Goal: Transaction & Acquisition: Purchase product/service

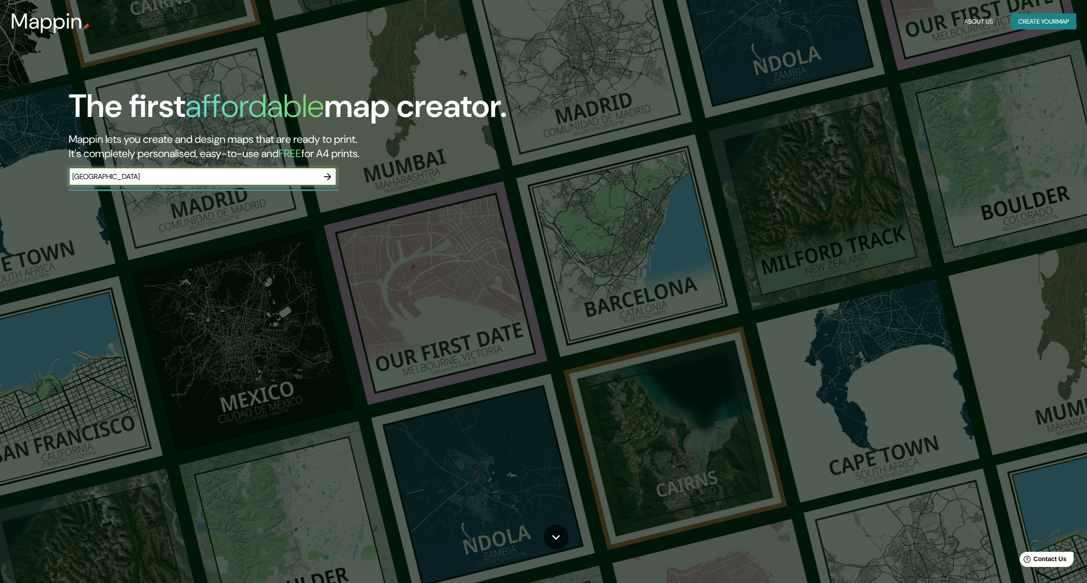
type input "calzada del valle monterrey"
click at [326, 178] on icon "button" at bounding box center [327, 176] width 11 height 11
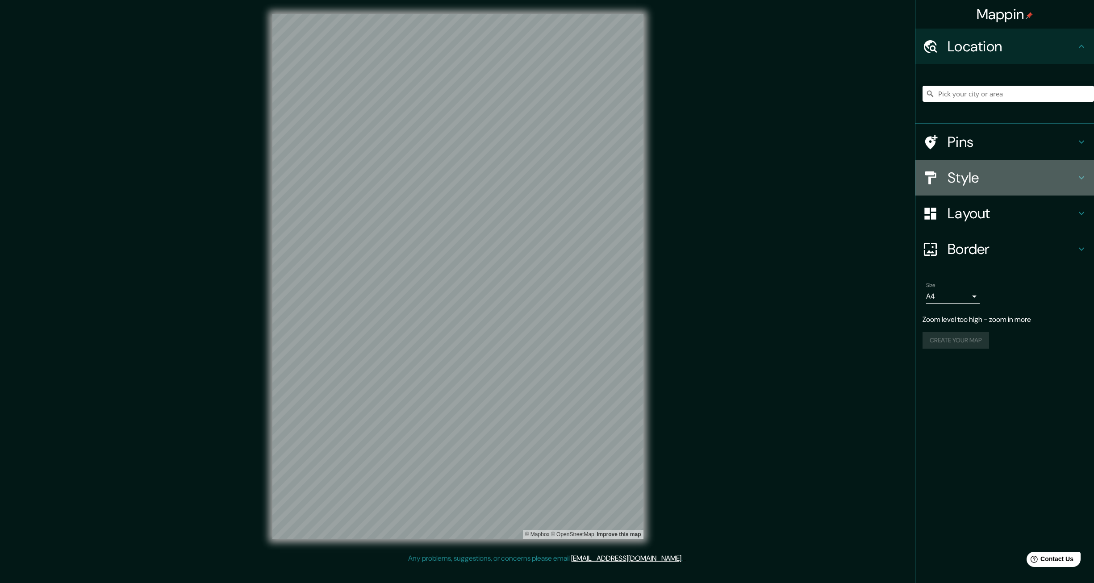
click at [964, 178] on h4 "Style" at bounding box center [1011, 178] width 129 height 18
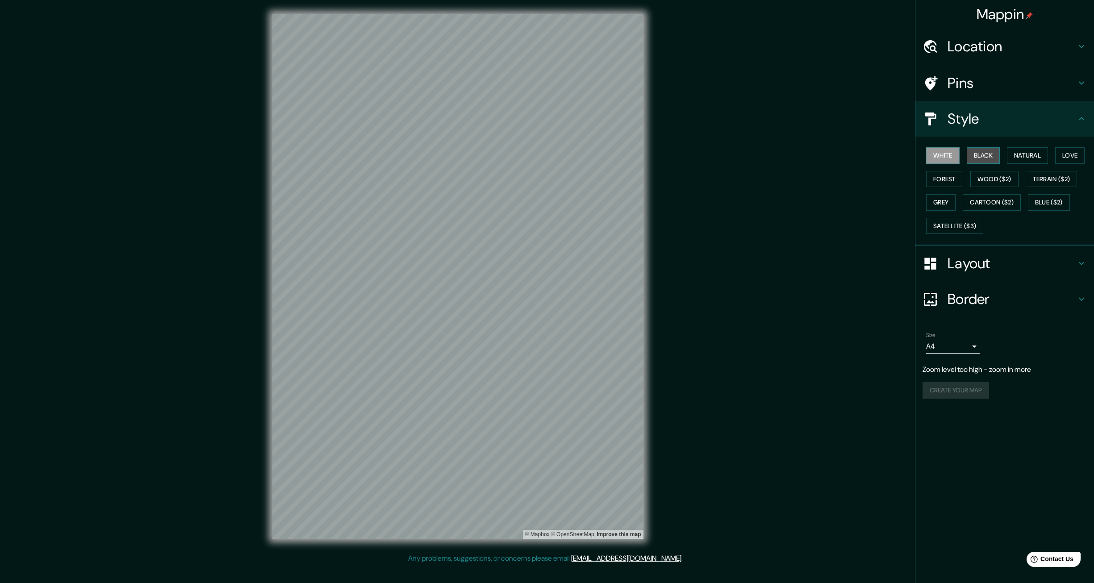
click at [988, 150] on button "Black" at bounding box center [983, 155] width 33 height 17
click at [949, 151] on button "White" at bounding box center [942, 155] width 33 height 17
click at [1022, 154] on button "Natural" at bounding box center [1027, 155] width 41 height 17
click at [265, 292] on div "© Mapbox © OpenStreetMap Improve this map" at bounding box center [458, 276] width 400 height 553
click at [981, 153] on button "Black" at bounding box center [983, 155] width 33 height 17
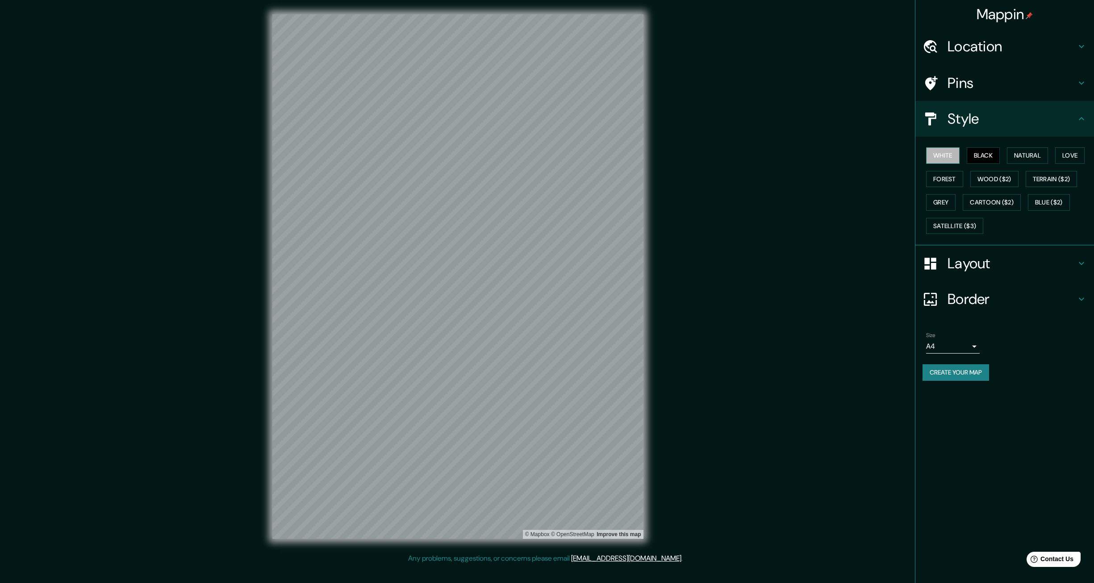
click at [951, 157] on button "White" at bounding box center [942, 155] width 33 height 17
click at [952, 176] on button "Forest" at bounding box center [944, 179] width 37 height 17
click at [1072, 152] on button "Love" at bounding box center [1069, 155] width 29 height 17
click at [1057, 179] on button "Terrain ($2)" at bounding box center [1052, 179] width 52 height 17
click at [1056, 207] on button "Blue ($2)" at bounding box center [1049, 202] width 42 height 17
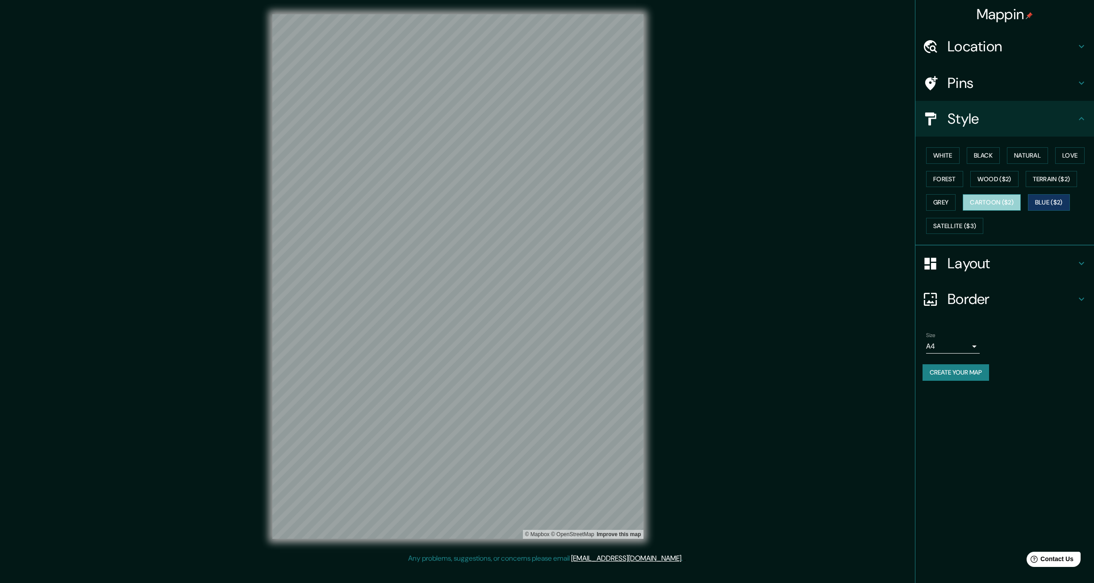
click at [997, 202] on button "Cartoon ($2)" at bounding box center [992, 202] width 58 height 17
click at [947, 202] on button "Grey" at bounding box center [940, 202] width 29 height 17
click at [985, 154] on button "Black" at bounding box center [983, 155] width 33 height 17
click at [971, 371] on button "Create your map" at bounding box center [955, 372] width 67 height 17
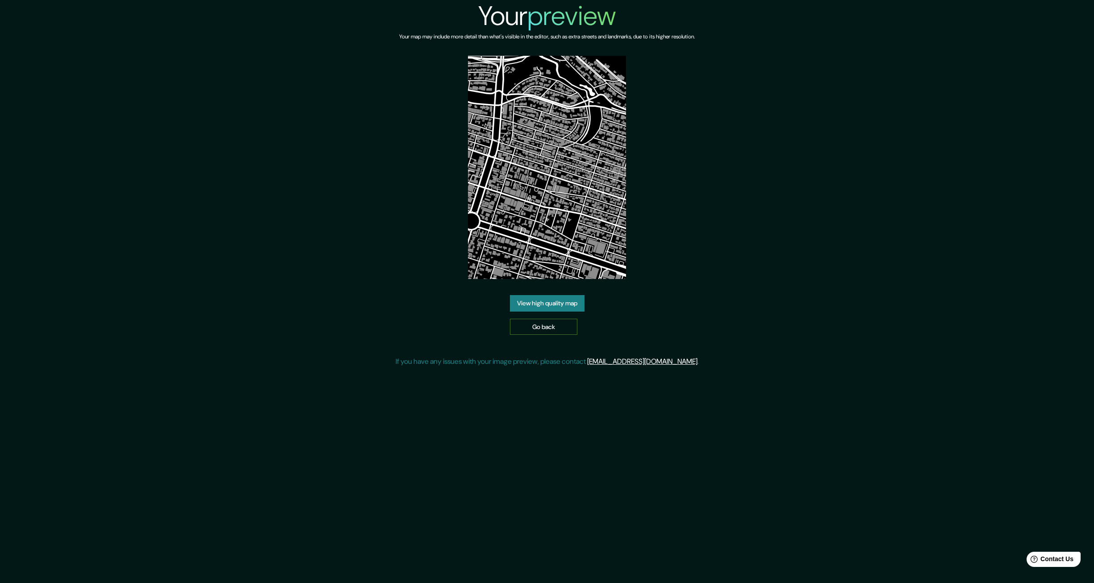
click at [513, 324] on link "Go back" at bounding box center [543, 327] width 67 height 17
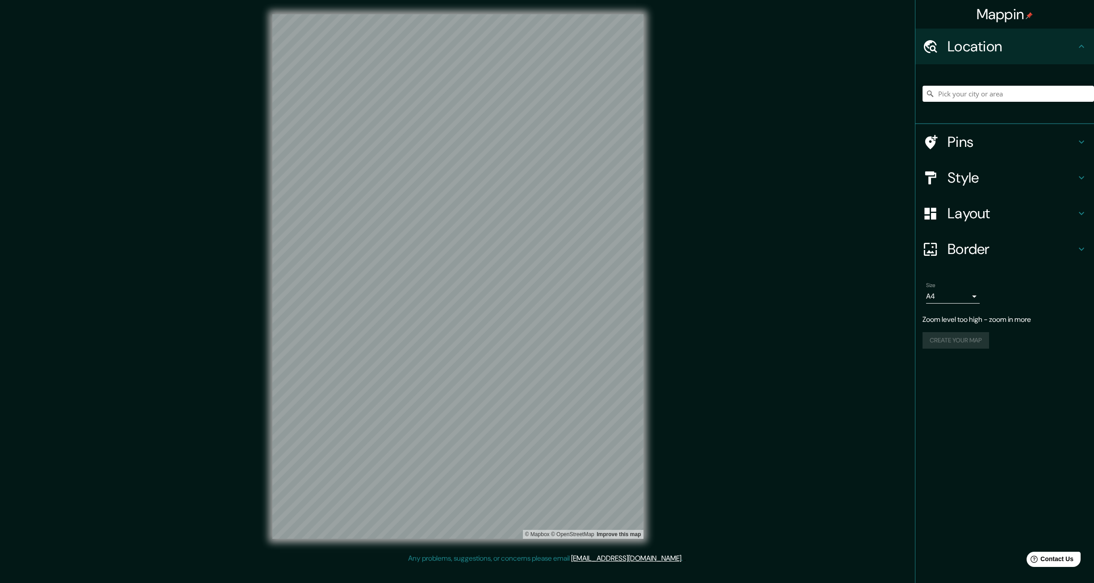
click at [688, 185] on div "Mappin Location Pins Style Layout Border Choose a border. Hint : you can make l…" at bounding box center [547, 283] width 1094 height 567
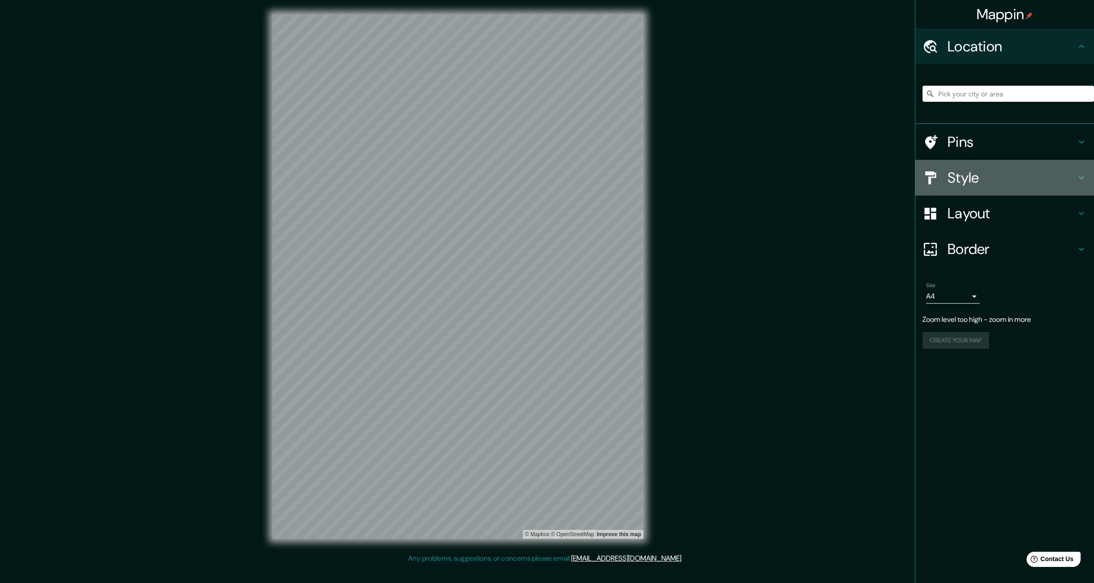
click at [963, 173] on h4 "Style" at bounding box center [1011, 178] width 129 height 18
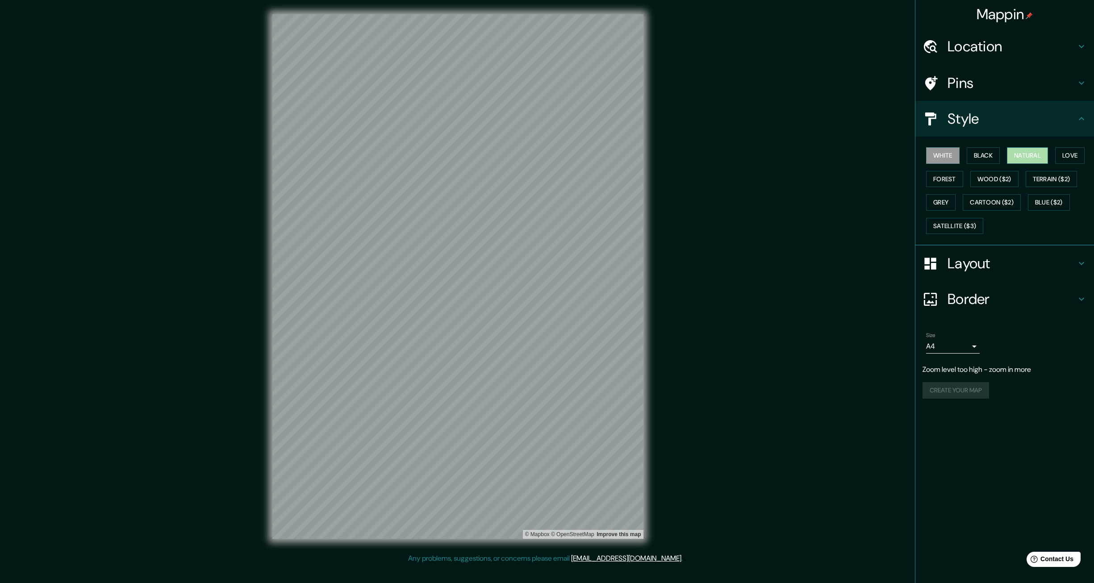
click at [1017, 155] on button "Natural" at bounding box center [1027, 155] width 41 height 17
click at [988, 158] on button "Black" at bounding box center [983, 155] width 33 height 17
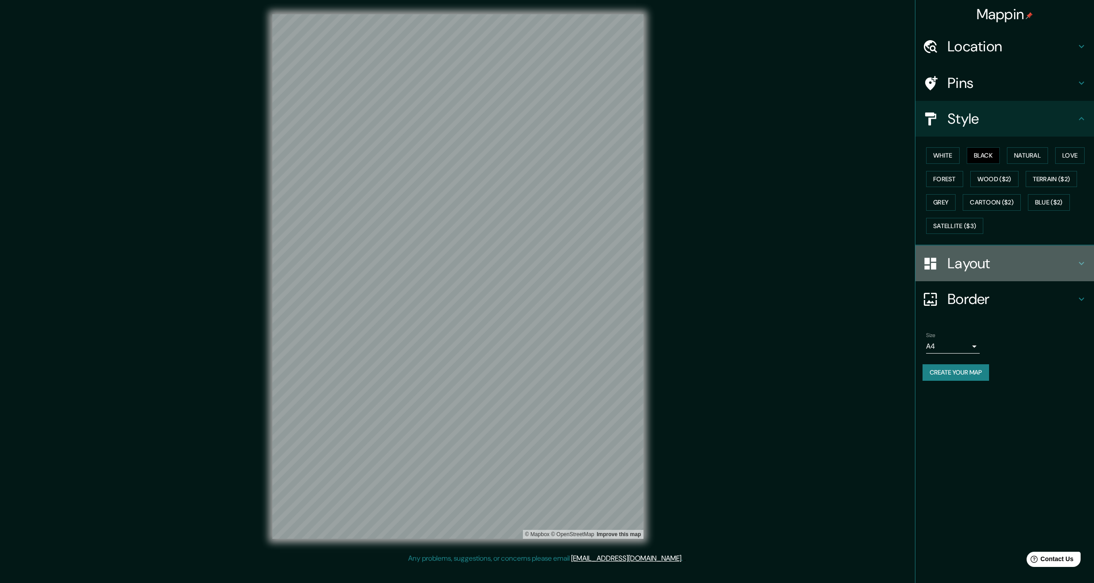
click at [1006, 258] on h4 "Layout" at bounding box center [1011, 263] width 129 height 18
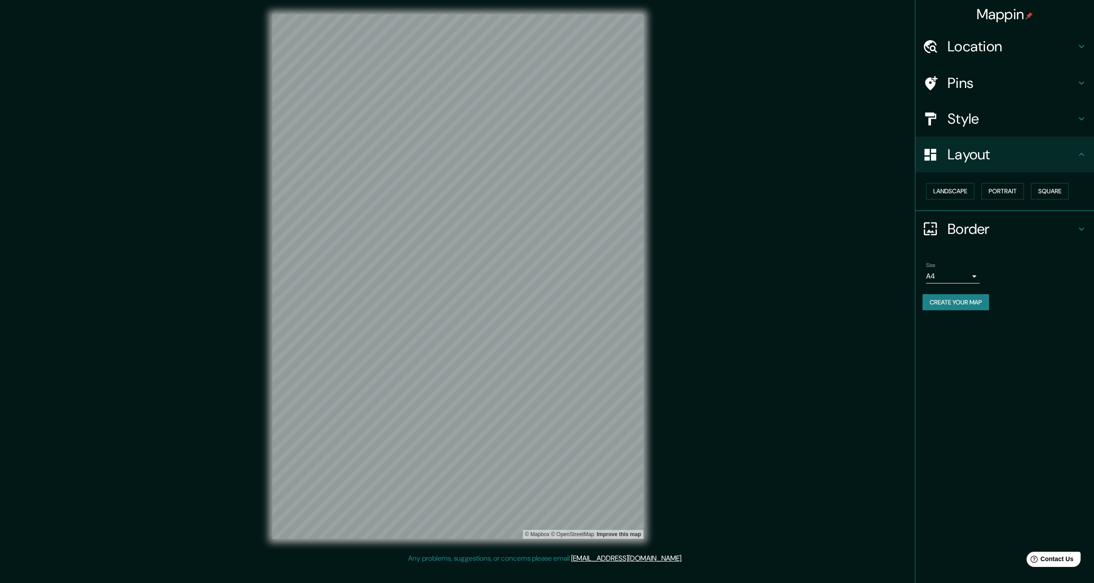
click at [996, 151] on h4 "Layout" at bounding box center [1011, 155] width 129 height 18
click at [1052, 184] on button "Square" at bounding box center [1050, 191] width 38 height 17
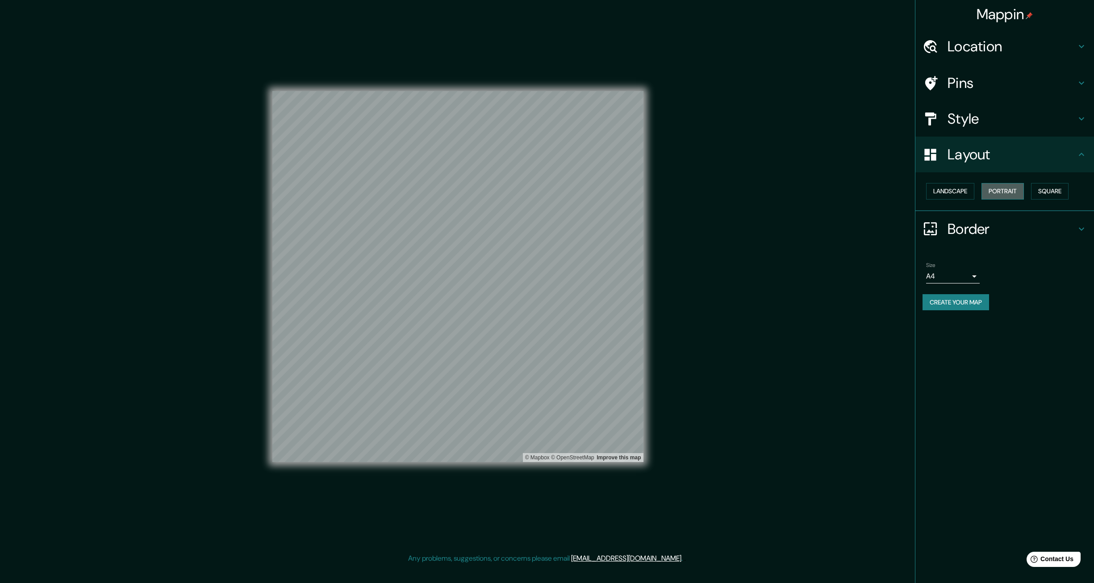
click at [997, 193] on button "Portrait" at bounding box center [1002, 191] width 42 height 17
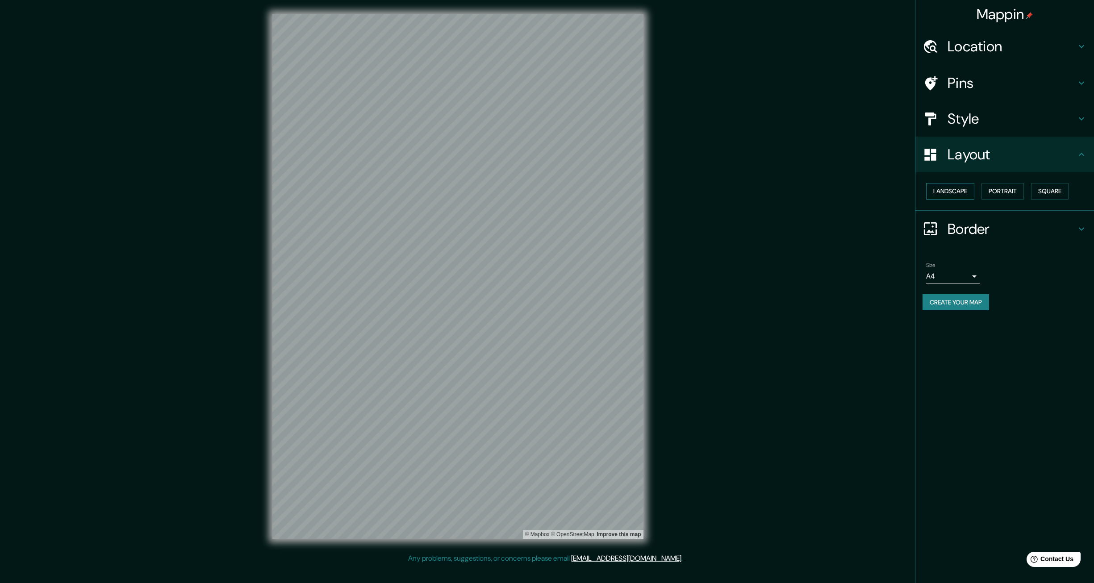
click at [956, 188] on button "Landscape" at bounding box center [950, 191] width 48 height 17
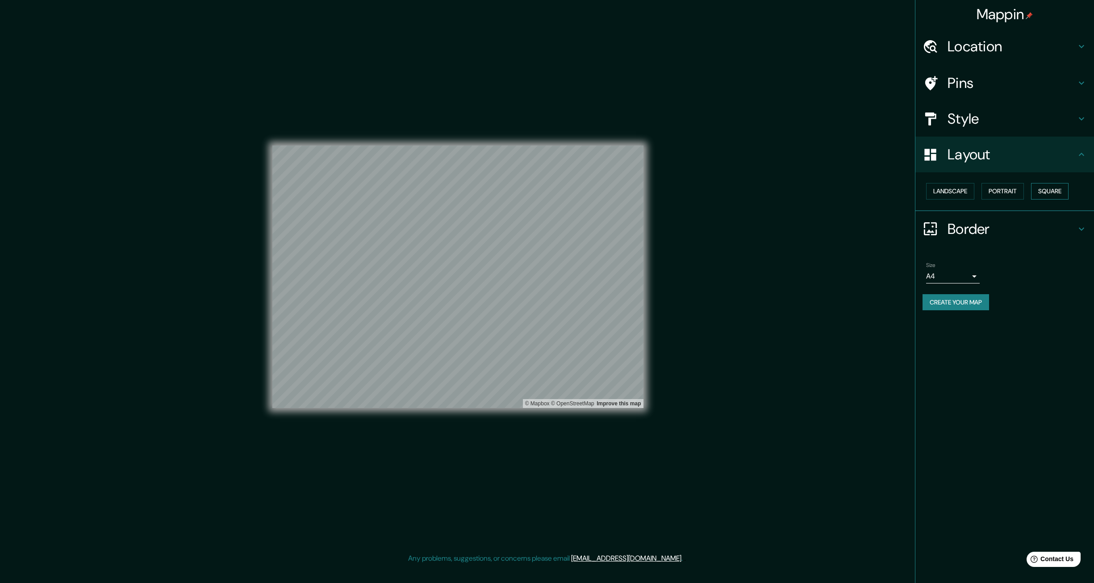
click at [1045, 189] on button "Square" at bounding box center [1050, 191] width 38 height 17
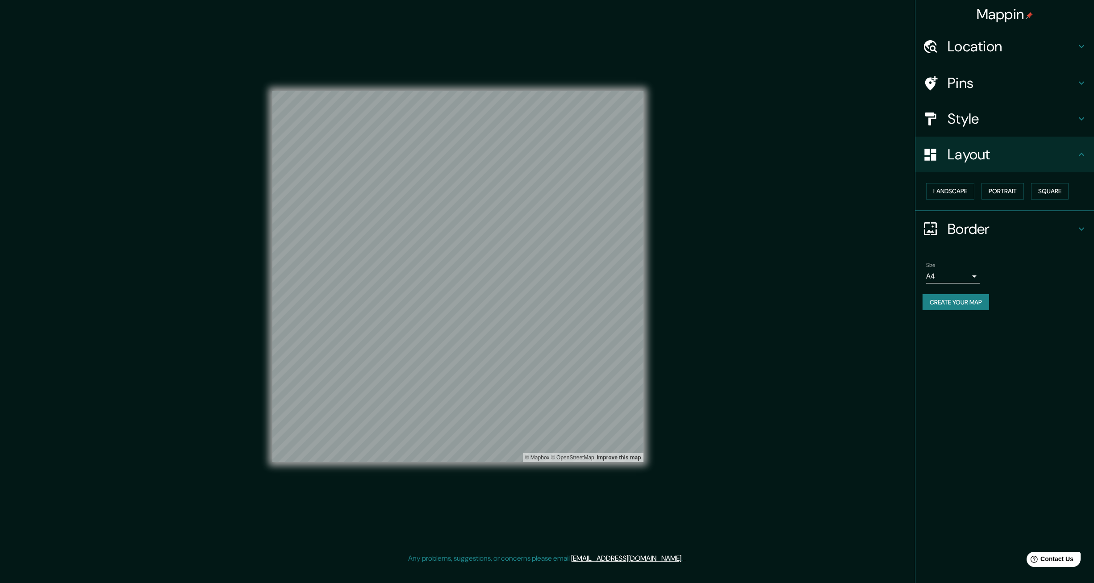
click at [977, 120] on h4 "Style" at bounding box center [1011, 119] width 129 height 18
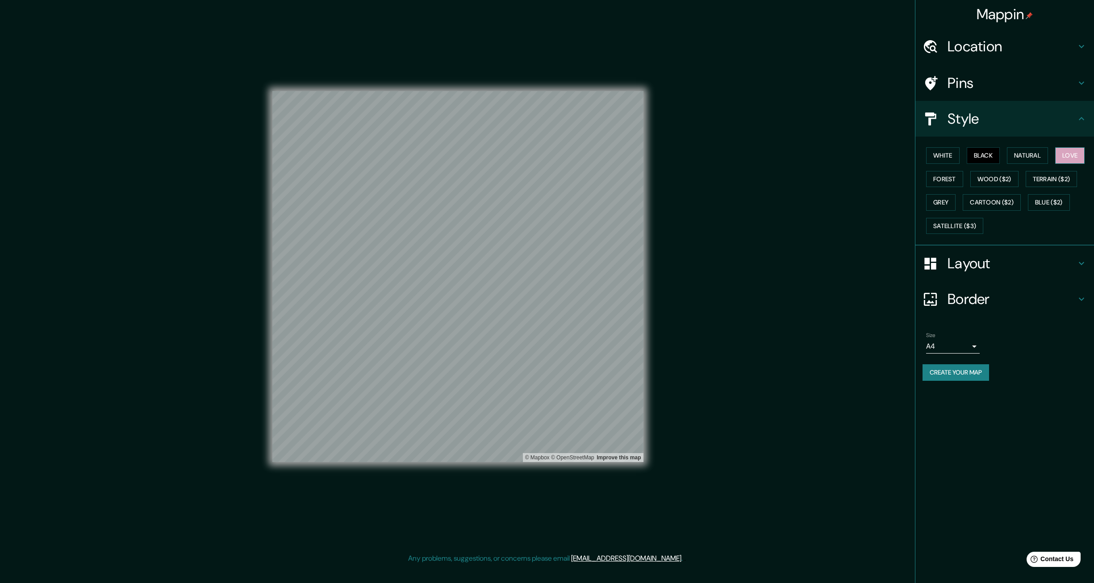
click at [1068, 159] on button "Love" at bounding box center [1069, 155] width 29 height 17
click at [955, 178] on button "Forest" at bounding box center [944, 179] width 37 height 17
click at [990, 258] on h4 "Layout" at bounding box center [1011, 263] width 129 height 18
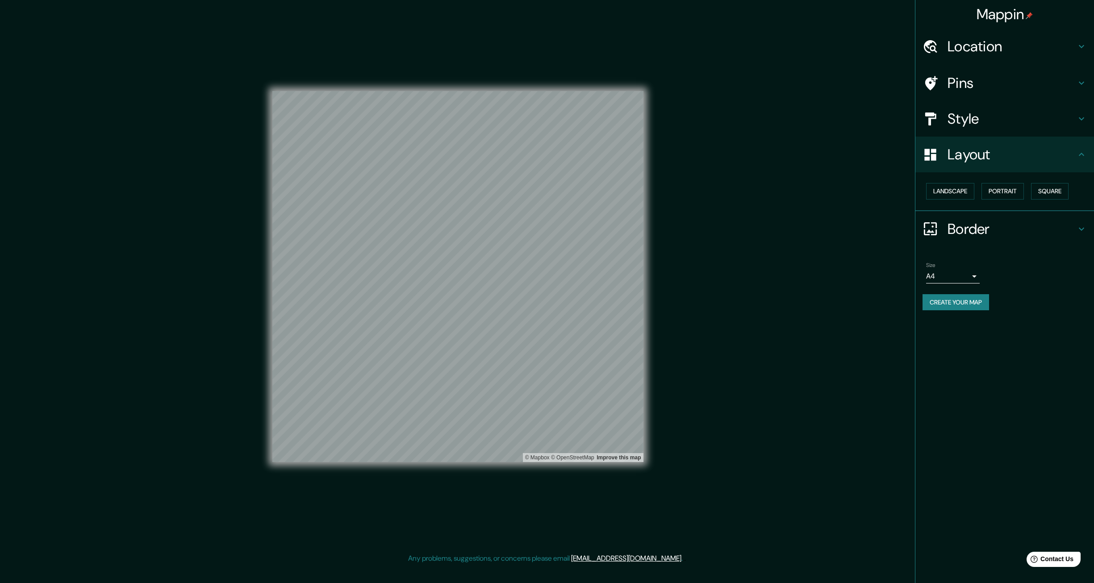
click at [972, 228] on h4 "Border" at bounding box center [1011, 229] width 129 height 18
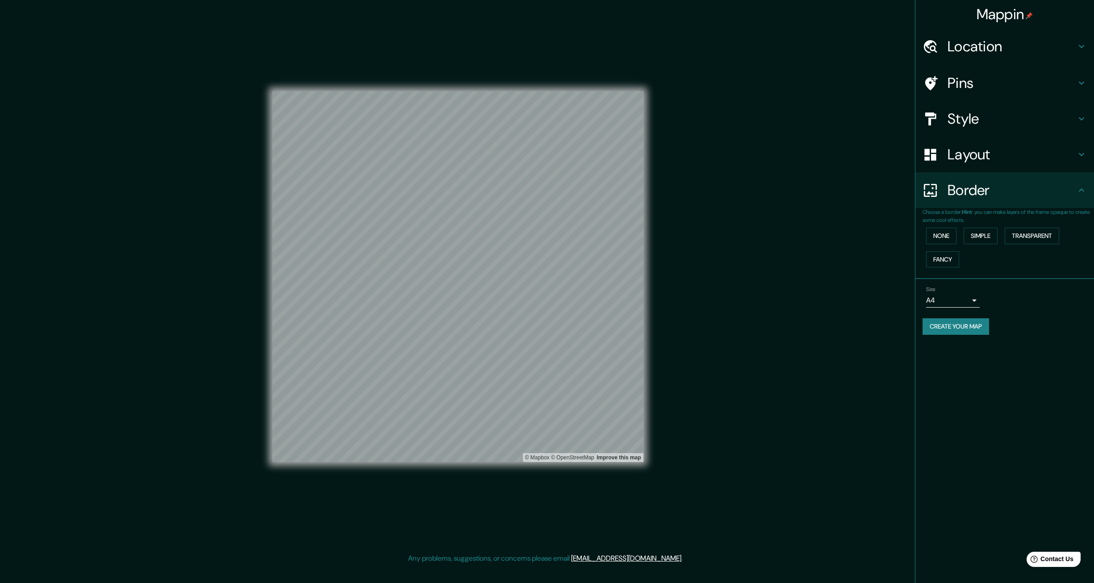
click at [971, 299] on body "Mappin Location Pins Style Layout Border Choose a border. Hint : you can make l…" at bounding box center [547, 291] width 1094 height 583
click at [965, 335] on li "A3" at bounding box center [953, 335] width 54 height 16
click at [967, 294] on body "Mappin Location Pins Style Layout Border Choose a border. Hint : you can make l…" at bounding box center [547, 291] width 1094 height 583
click at [962, 314] on li "A4" at bounding box center [953, 319] width 54 height 16
type input "single"
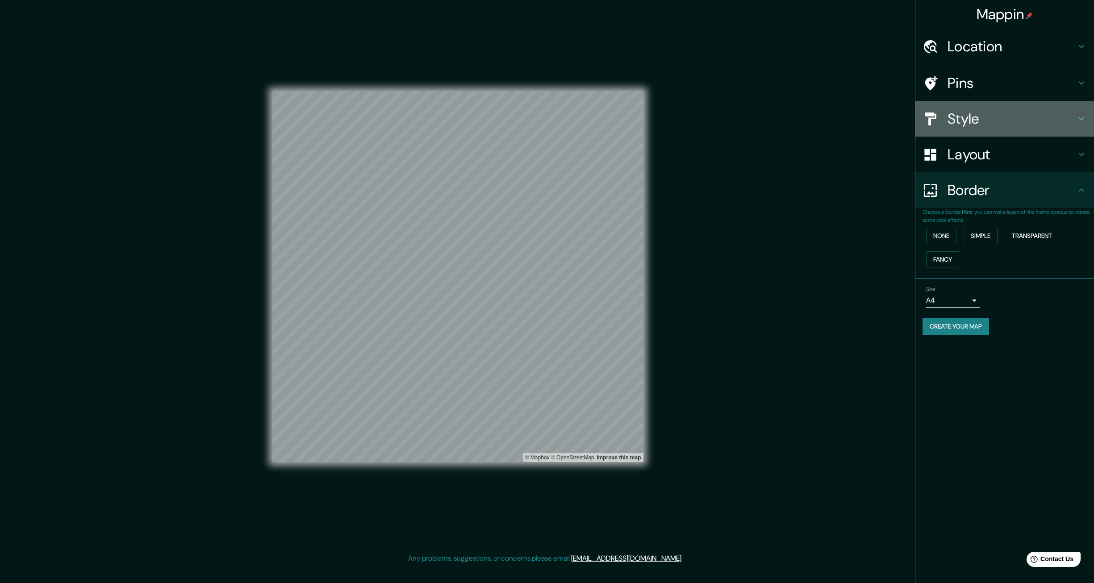
click at [986, 118] on h4 "Style" at bounding box center [1011, 119] width 129 height 18
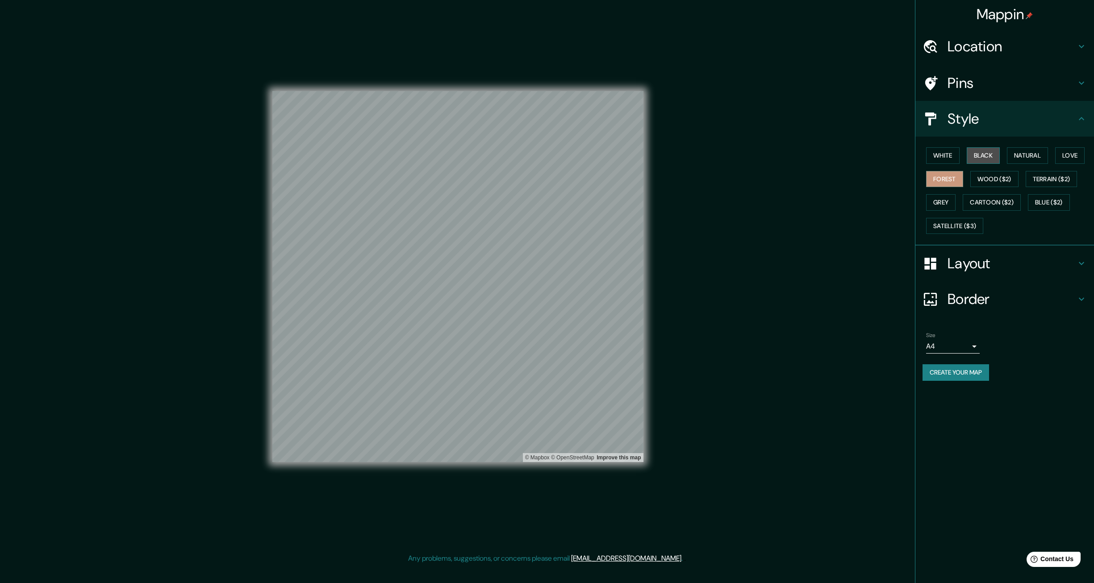
click at [999, 159] on button "Black" at bounding box center [983, 155] width 33 height 17
click at [976, 79] on h4 "Pins" at bounding box center [1011, 83] width 129 height 18
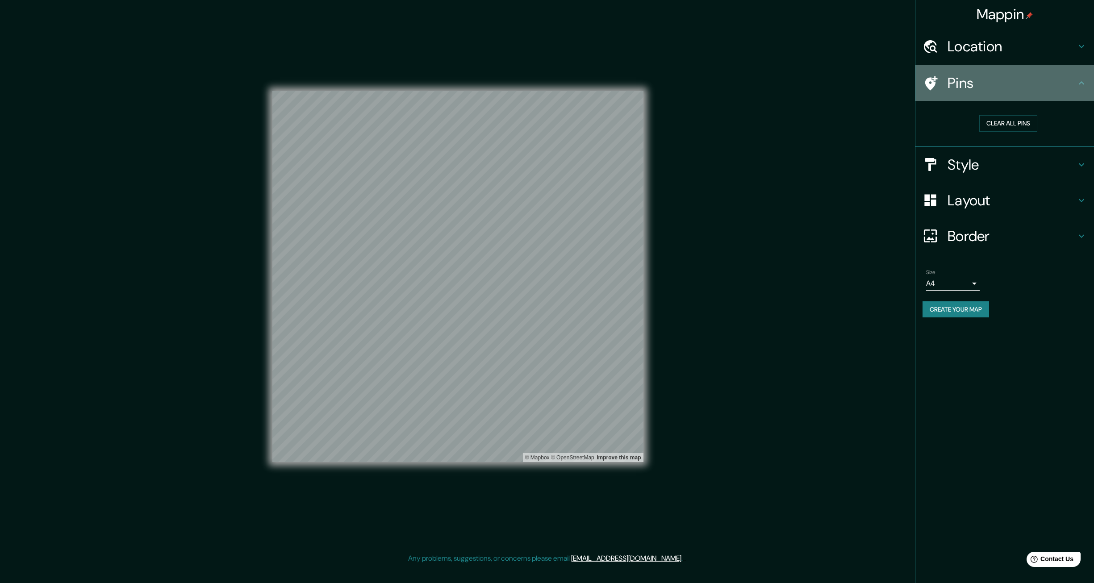
click at [976, 79] on h4 "Pins" at bounding box center [1011, 83] width 129 height 18
click at [980, 176] on div "Style" at bounding box center [1004, 165] width 179 height 36
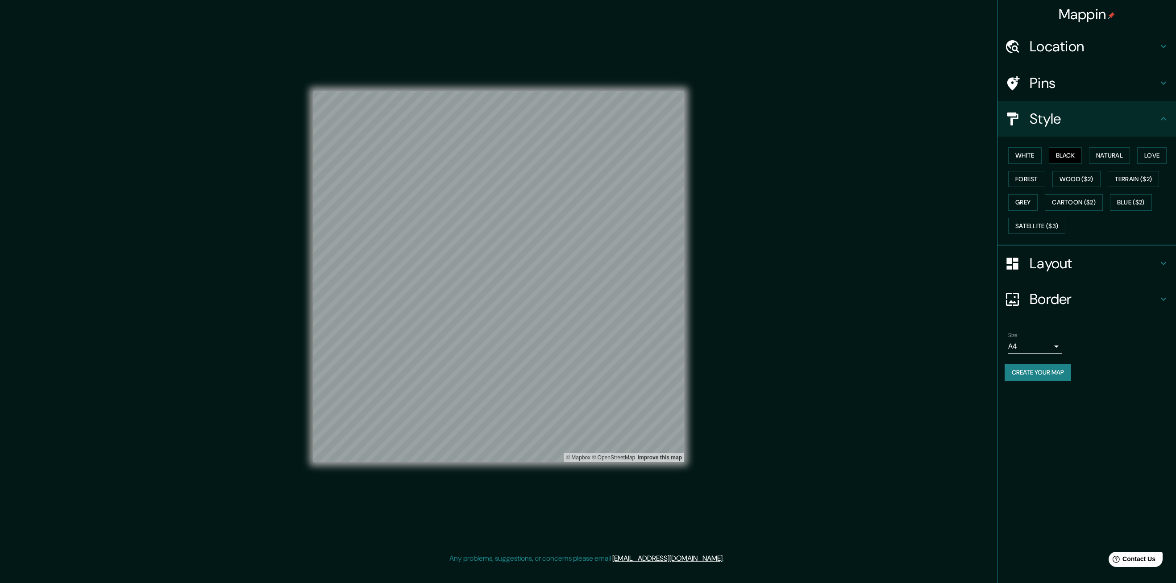
click at [1093, 240] on div "White Black Natural Love Forest Wood ($2) Terrain ($2) Grey Cartoon ($2) Blue (…" at bounding box center [1087, 191] width 179 height 109
click at [1093, 258] on h4 "Layout" at bounding box center [1094, 263] width 129 height 18
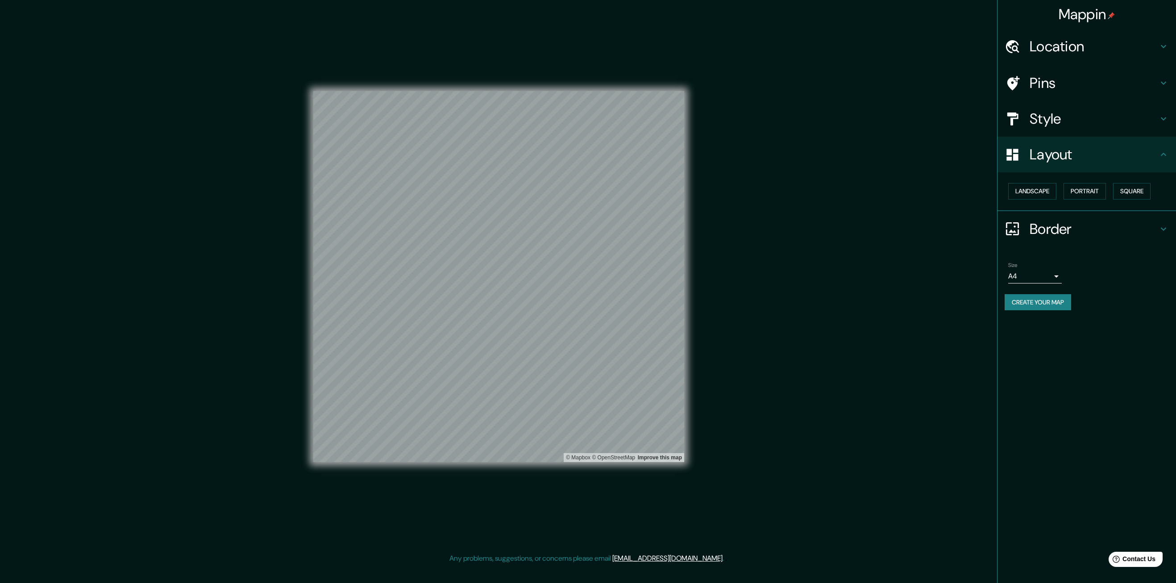
click at [1080, 143] on div "Layout" at bounding box center [1087, 155] width 179 height 36
click at [1080, 122] on h4 "Style" at bounding box center [1094, 119] width 129 height 18
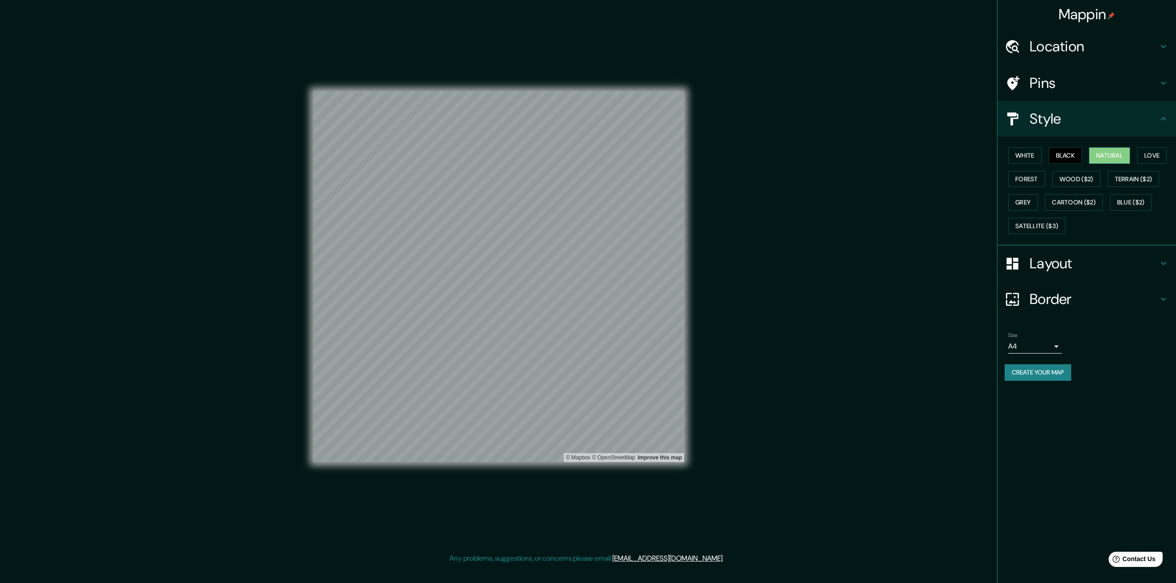
click at [1093, 155] on button "Natural" at bounding box center [1109, 155] width 41 height 17
click at [1030, 154] on button "White" at bounding box center [1025, 155] width 33 height 17
click at [1093, 155] on button "Natural" at bounding box center [1109, 155] width 41 height 17
click at [1067, 161] on button "Black" at bounding box center [1065, 155] width 33 height 17
drag, startPoint x: 689, startPoint y: 397, endPoint x: 1091, endPoint y: 75, distance: 515.4
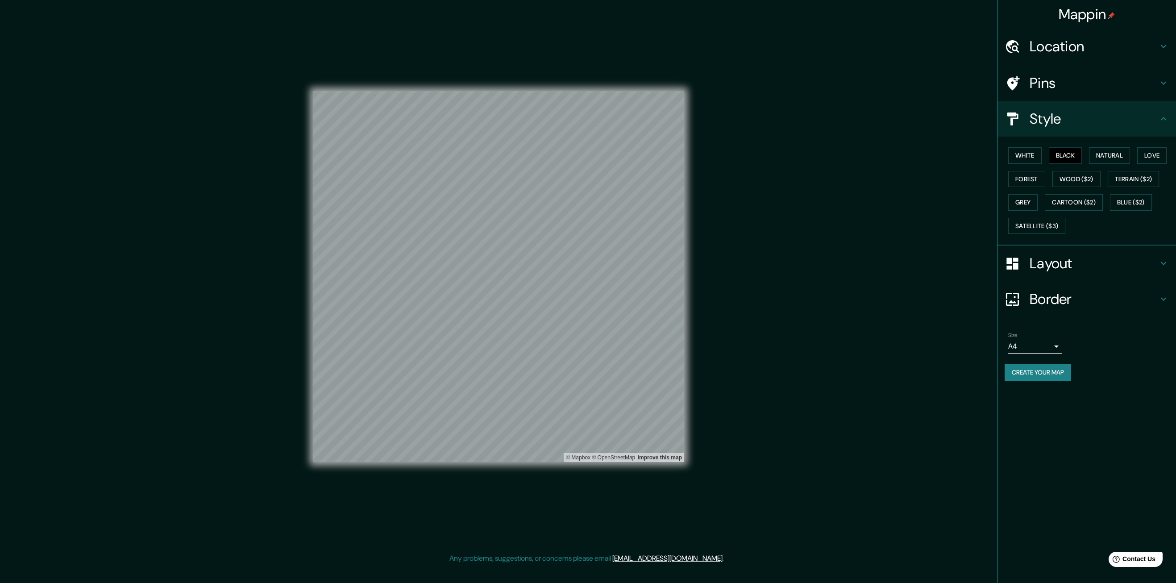
click at [1091, 75] on h4 "Pins" at bounding box center [1094, 83] width 129 height 18
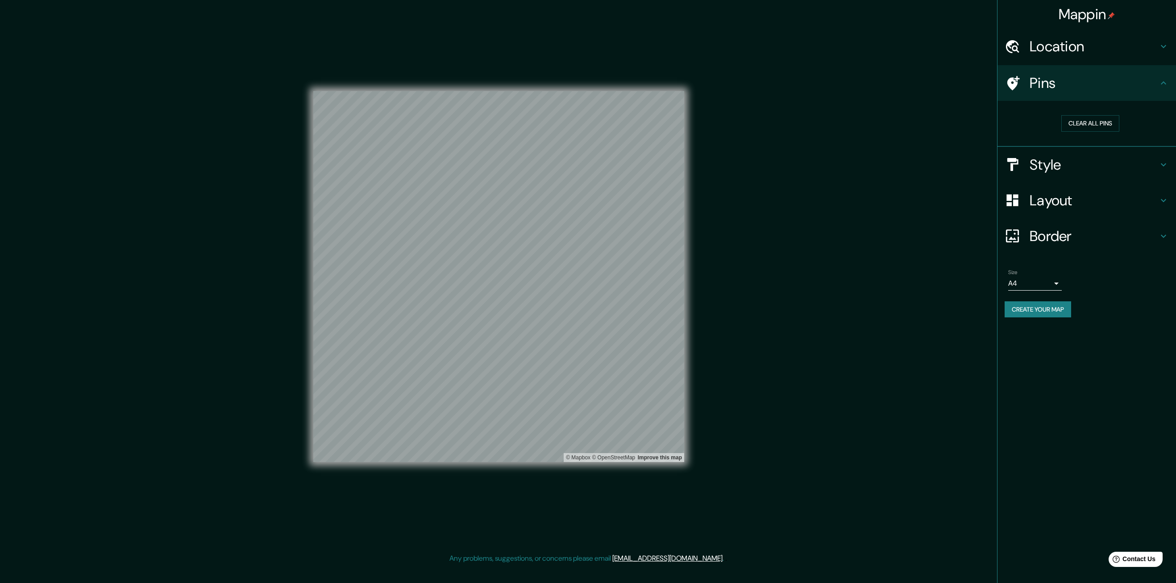
click at [1089, 79] on h4 "Pins" at bounding box center [1094, 83] width 129 height 18
click at [1084, 157] on h4 "Style" at bounding box center [1094, 165] width 129 height 18
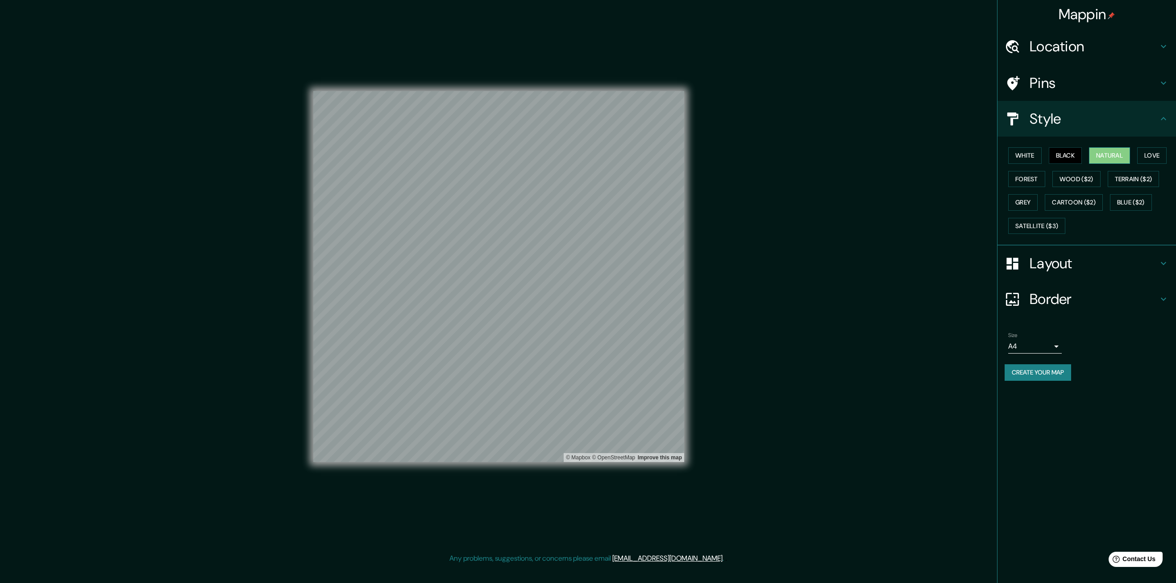
click at [1093, 149] on button "Natural" at bounding box center [1109, 155] width 41 height 17
click at [1026, 148] on button "White" at bounding box center [1025, 155] width 33 height 17
click at [1093, 155] on button "Love" at bounding box center [1152, 155] width 29 height 17
click at [1093, 158] on button "Natural" at bounding box center [1109, 155] width 41 height 17
click at [1056, 155] on button "Black" at bounding box center [1065, 155] width 33 height 17
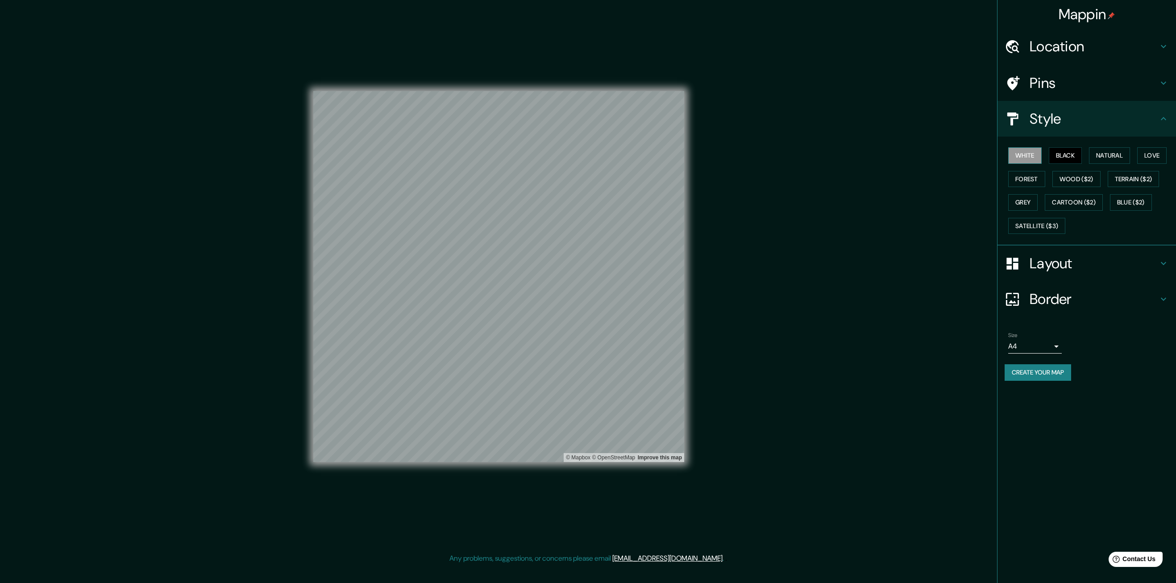
click at [1038, 160] on button "White" at bounding box center [1025, 155] width 33 height 17
click at [1029, 368] on button "Create your map" at bounding box center [1038, 372] width 67 height 17
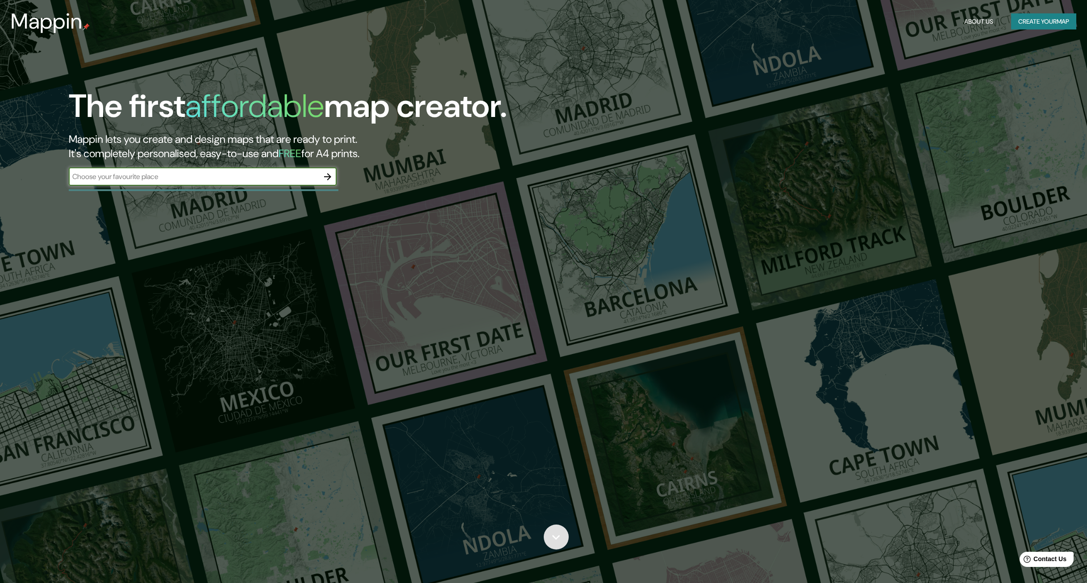
drag, startPoint x: 546, startPoint y: 531, endPoint x: 557, endPoint y: 539, distance: 13.7
click at [557, 539] on icon at bounding box center [556, 537] width 16 height 16
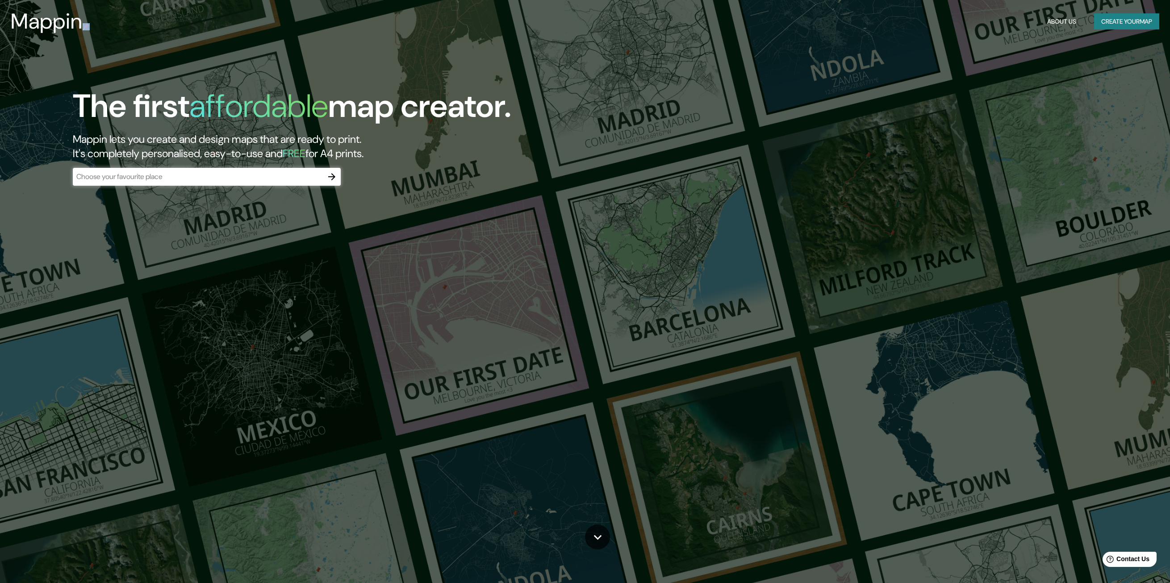
click at [332, 175] on icon "button" at bounding box center [331, 176] width 11 height 11
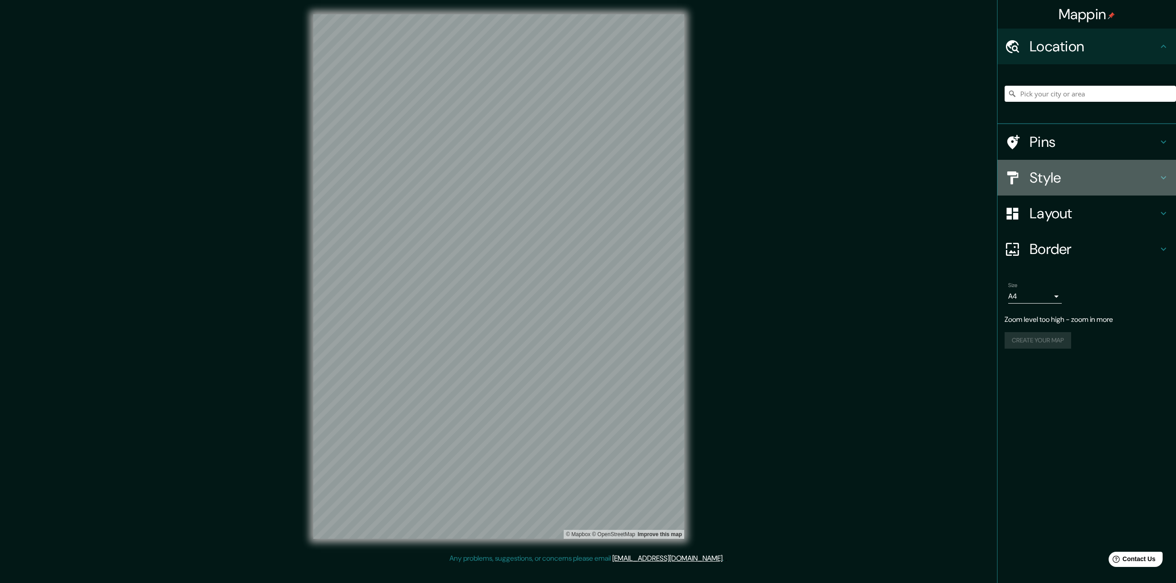
click at [1063, 181] on h4 "Style" at bounding box center [1094, 178] width 129 height 18
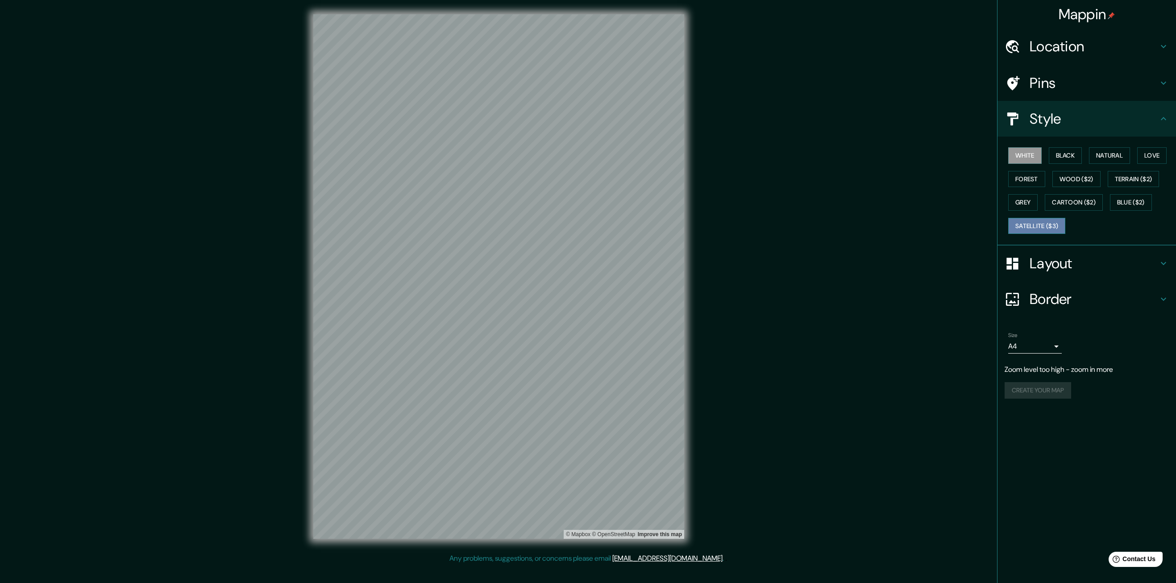
click at [1048, 224] on button "Satellite ($3)" at bounding box center [1037, 226] width 57 height 17
click at [1025, 204] on button "Grey" at bounding box center [1023, 202] width 29 height 17
click at [1029, 163] on div "Mappin Location Pins Style White Black Natural Love Forest Wood ($2) Terrain ($…" at bounding box center [588, 283] width 1176 height 567
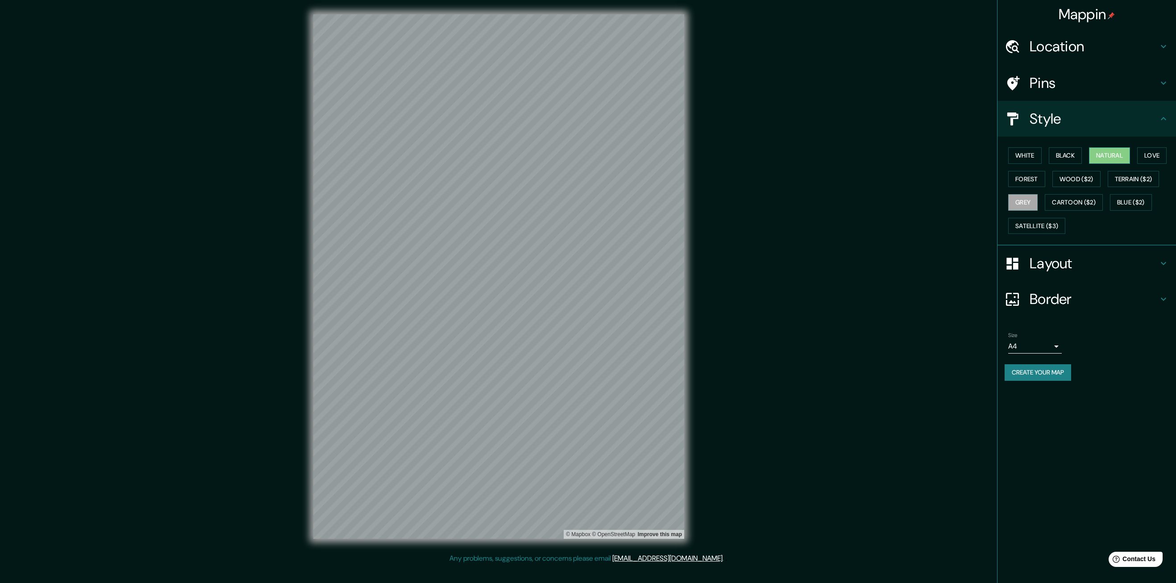
click at [1087, 150] on button "Natural" at bounding box center [1109, 155] width 41 height 17
click at [1032, 204] on button "Grey" at bounding box center [1023, 202] width 29 height 17
click at [1076, 175] on button "Wood ($2)" at bounding box center [1077, 179] width 48 height 17
click at [1080, 198] on button "Cartoon ($2)" at bounding box center [1074, 202] width 58 height 17
click at [1087, 203] on button "Blue ($2)" at bounding box center [1131, 202] width 42 height 17
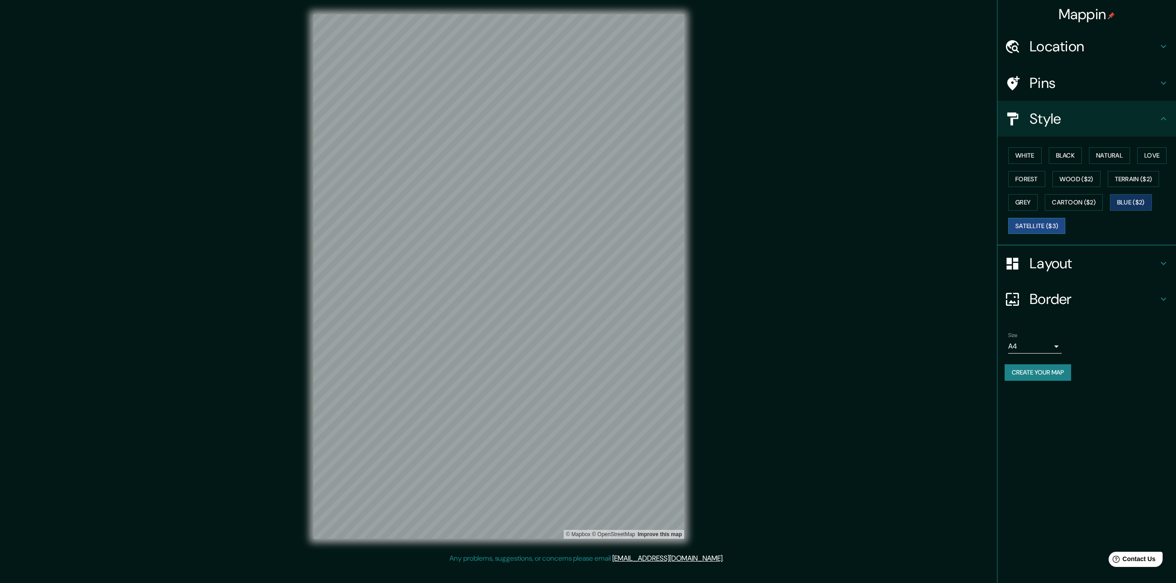
click at [1059, 224] on button "Satellite ($3)" at bounding box center [1037, 226] width 57 height 17
click at [1017, 200] on button "Grey" at bounding box center [1023, 202] width 29 height 17
click at [1087, 267] on h4 "Layout" at bounding box center [1094, 263] width 129 height 18
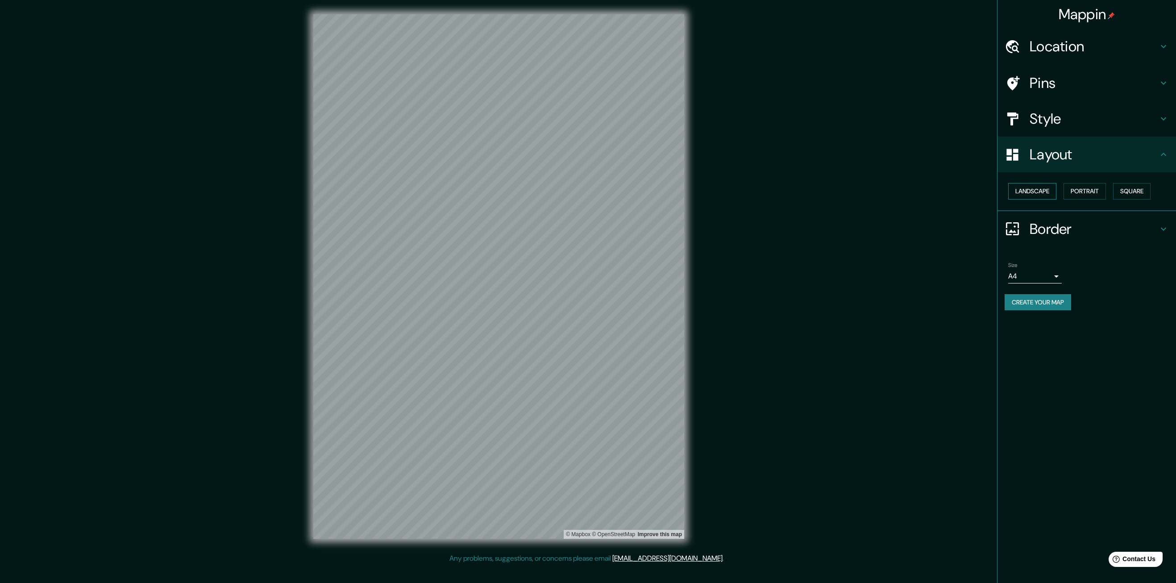
click at [1045, 192] on button "Landscape" at bounding box center [1033, 191] width 48 height 17
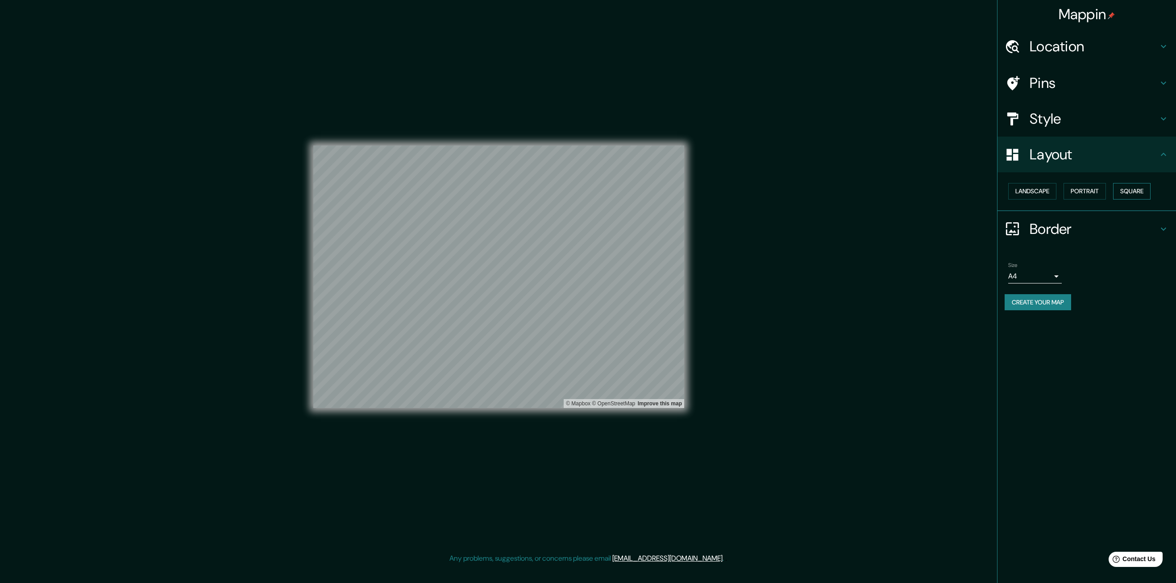
click at [1087, 190] on button "Square" at bounding box center [1132, 191] width 38 height 17
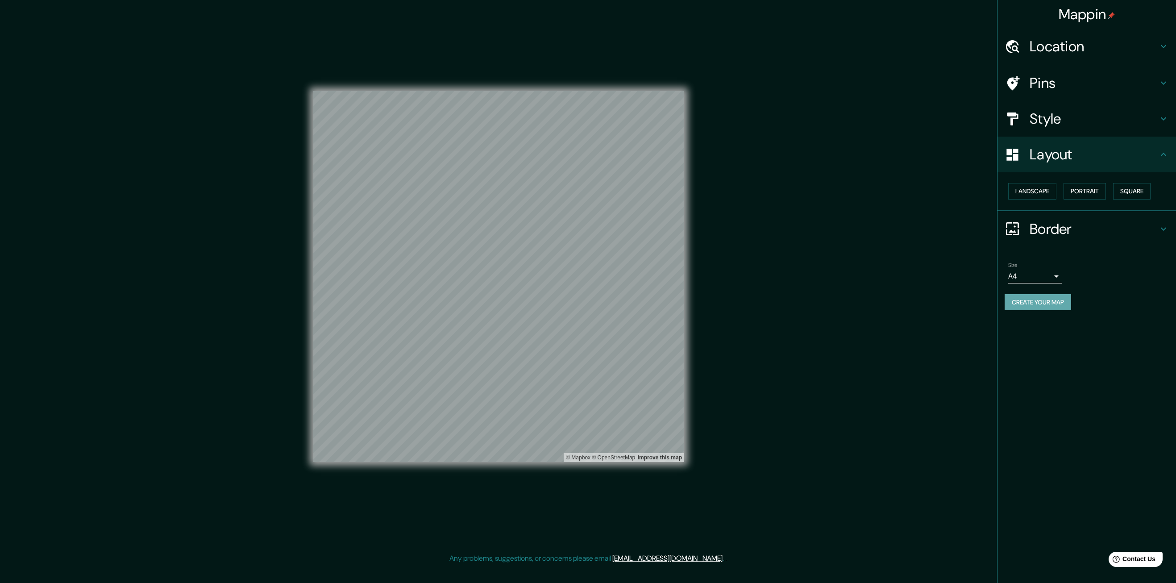
click at [1049, 299] on button "Create your map" at bounding box center [1038, 302] width 67 height 17
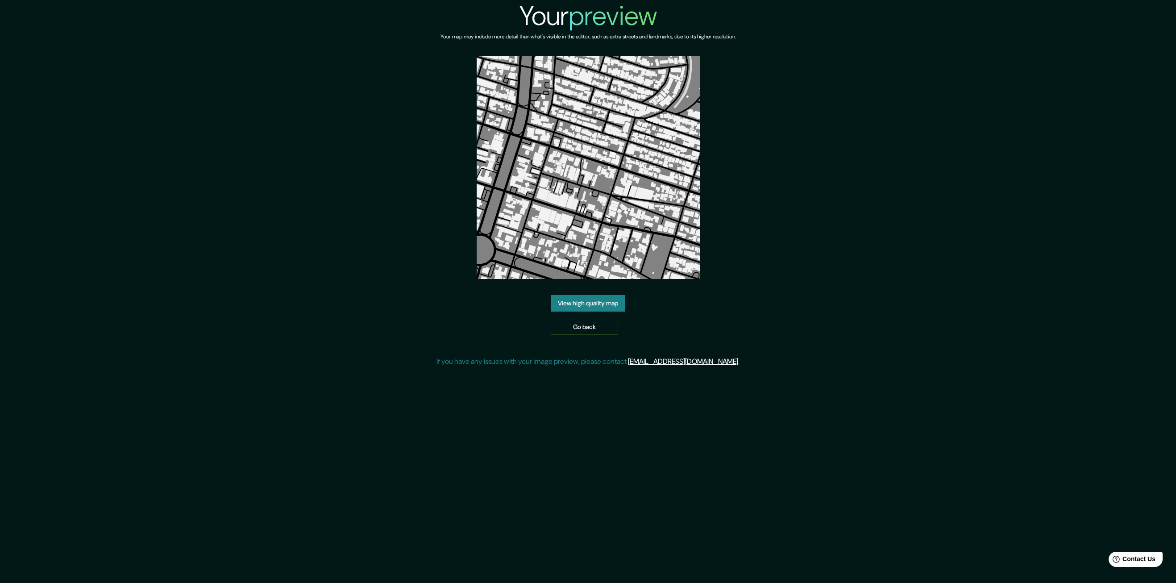
click at [620, 300] on link "View high quality map" at bounding box center [588, 303] width 75 height 17
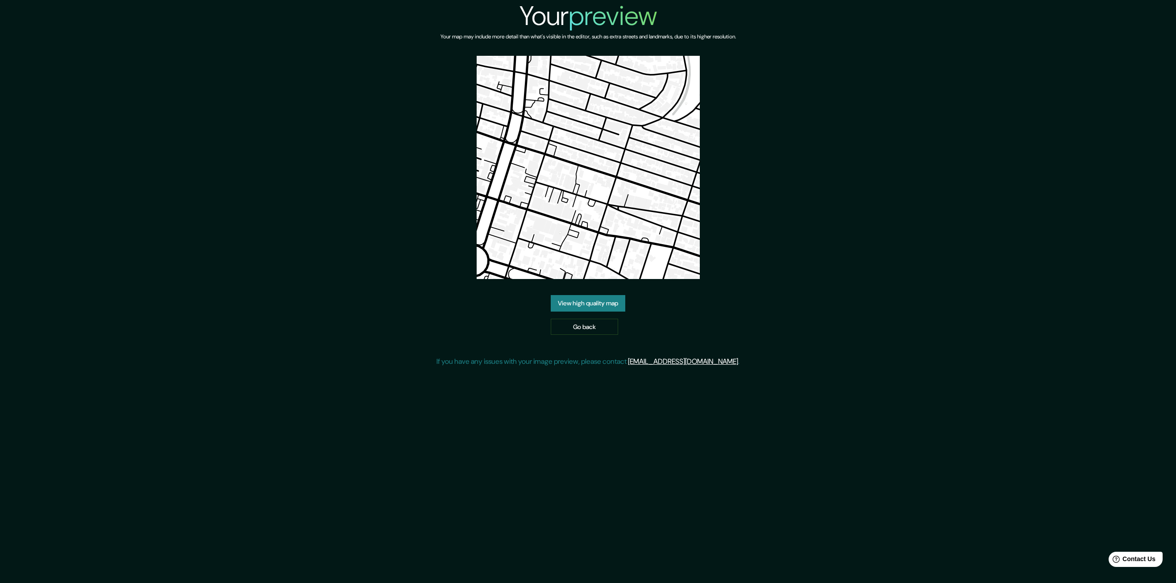
click at [614, 310] on link "View high quality map" at bounding box center [588, 303] width 75 height 17
